Goal: Task Accomplishment & Management: Complete application form

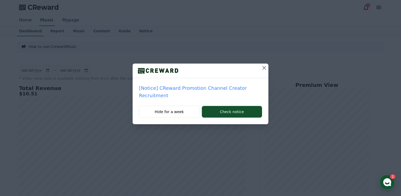
click at [264, 68] on icon at bounding box center [264, 68] width 4 height 4
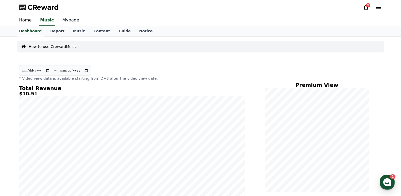
click at [63, 19] on link "Mypage" at bounding box center [70, 20] width 25 height 11
select select "**********"
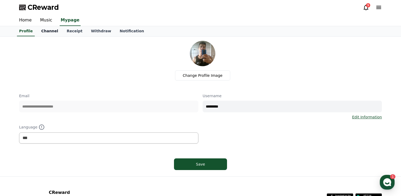
click at [51, 33] on link "Channel" at bounding box center [49, 31] width 25 height 10
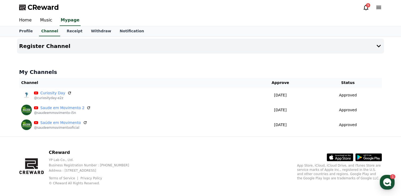
scroll to position [6, 0]
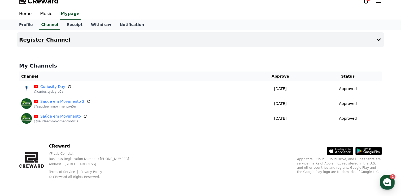
click at [108, 40] on button "Register Channel" at bounding box center [200, 39] width 367 height 15
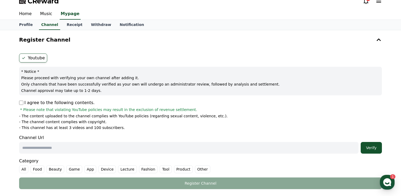
click at [36, 62] on label "Youtube" at bounding box center [33, 58] width 28 height 9
click at [59, 148] on input "text" at bounding box center [189, 148] width 340 height 12
paste input "**********"
type input "**********"
click at [367, 150] on div "Verify" at bounding box center [371, 147] width 17 height 5
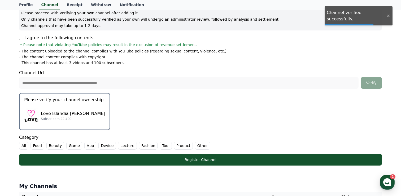
scroll to position [75, 0]
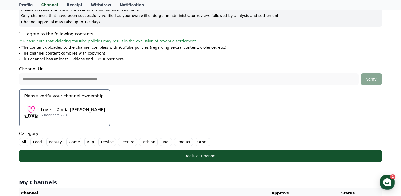
click at [196, 140] on label "Other" at bounding box center [202, 142] width 15 height 8
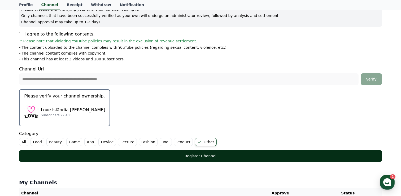
click at [194, 155] on div "Register Channel" at bounding box center [201, 156] width 342 height 5
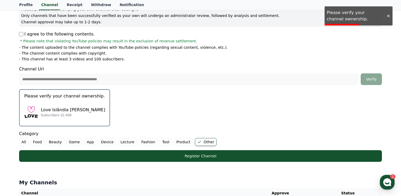
click at [87, 111] on div "Love Islândia Cortes Subscribers 22.400" at bounding box center [64, 112] width 81 height 21
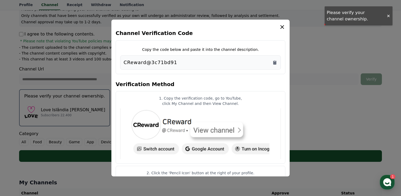
click at [210, 60] on div "CReward@3c71bd91" at bounding box center [201, 62] width 154 height 7
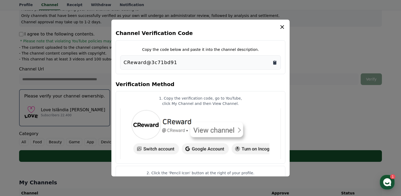
click at [276, 62] on icon "Copy to clipboard" at bounding box center [274, 63] width 3 height 4
click at [281, 27] on icon "modal" at bounding box center [282, 27] width 6 height 6
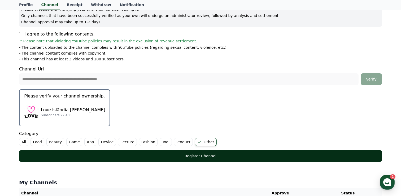
click at [209, 159] on div "Register Channel" at bounding box center [201, 156] width 342 height 5
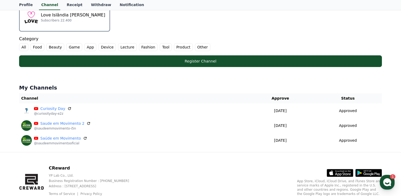
scroll to position [172, 0]
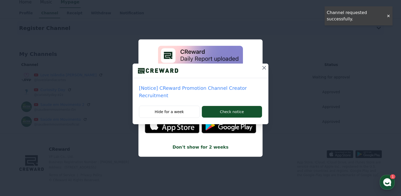
click at [264, 68] on icon at bounding box center [264, 68] width 6 height 6
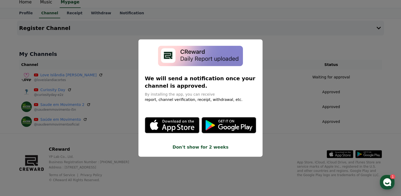
click at [279, 52] on button "close modal" at bounding box center [200, 98] width 401 height 196
